Goal: Information Seeking & Learning: Learn about a topic

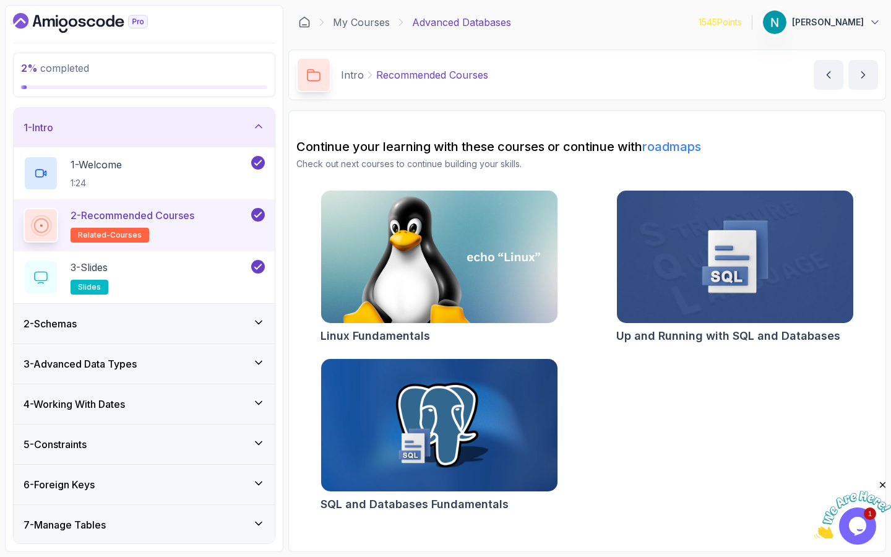
click at [141, 318] on div "2 - Schemas" at bounding box center [144, 323] width 241 height 15
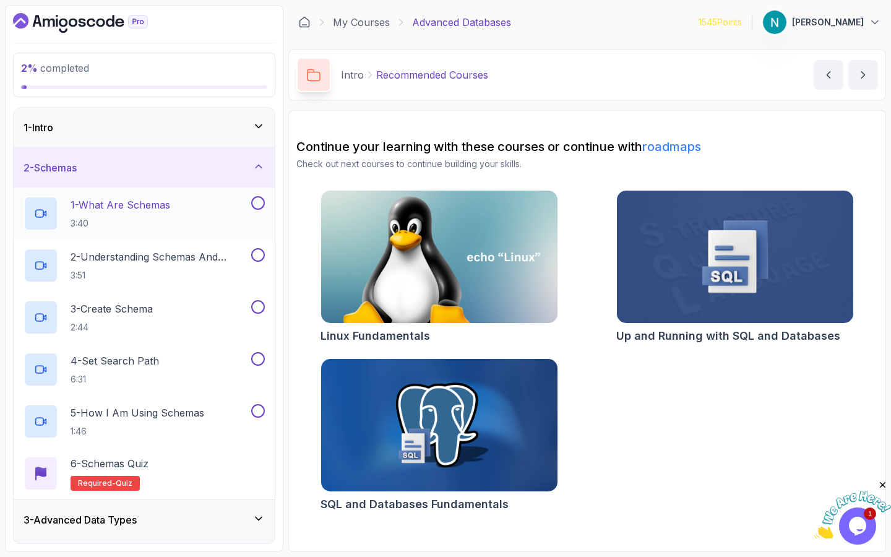
click at [136, 215] on h2 "1 - What Are Schemas 3:40" at bounding box center [121, 213] width 100 height 32
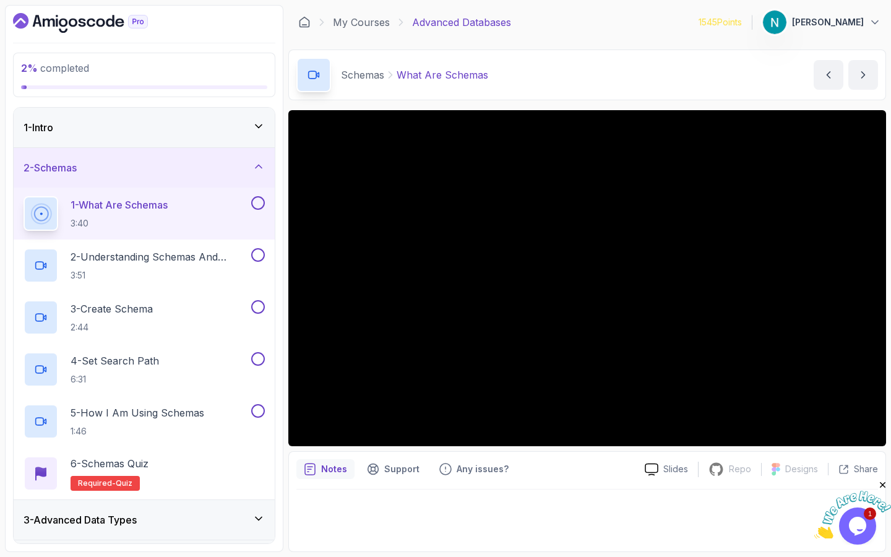
click at [136, 215] on h2 "1 - What Are Schemas 3:40" at bounding box center [119, 213] width 97 height 32
